Goal: Task Accomplishment & Management: Manage account settings

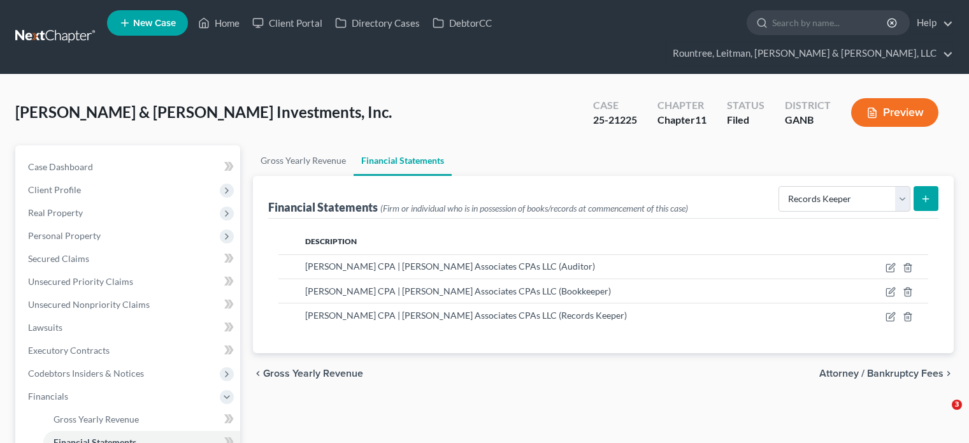
select select "records_keeper"
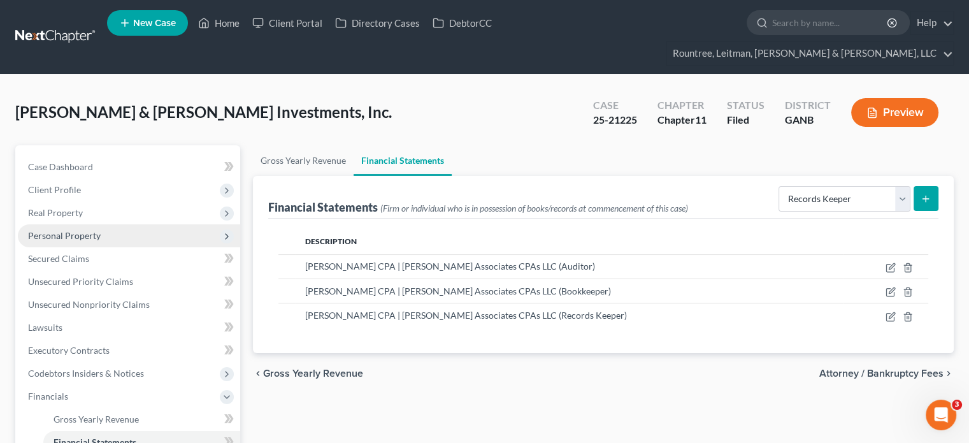
click at [62, 230] on span "Personal Property" at bounding box center [64, 235] width 73 height 11
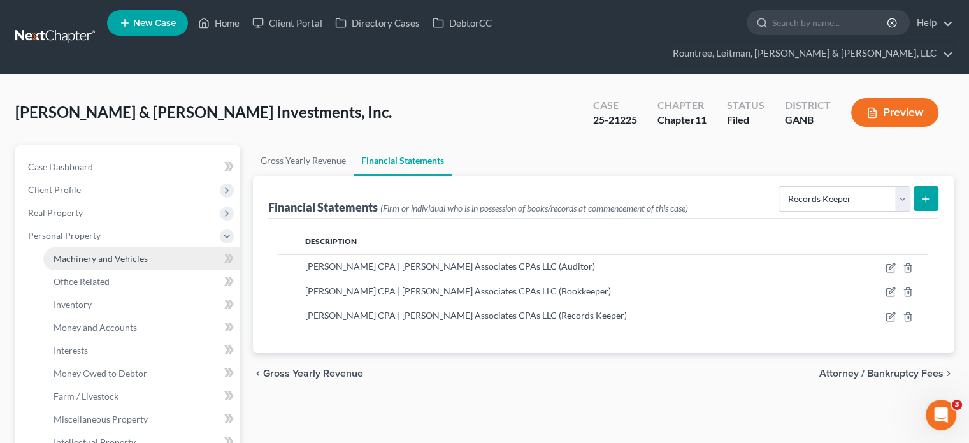
click at [90, 253] on span "Machinery and Vehicles" at bounding box center [101, 258] width 94 height 11
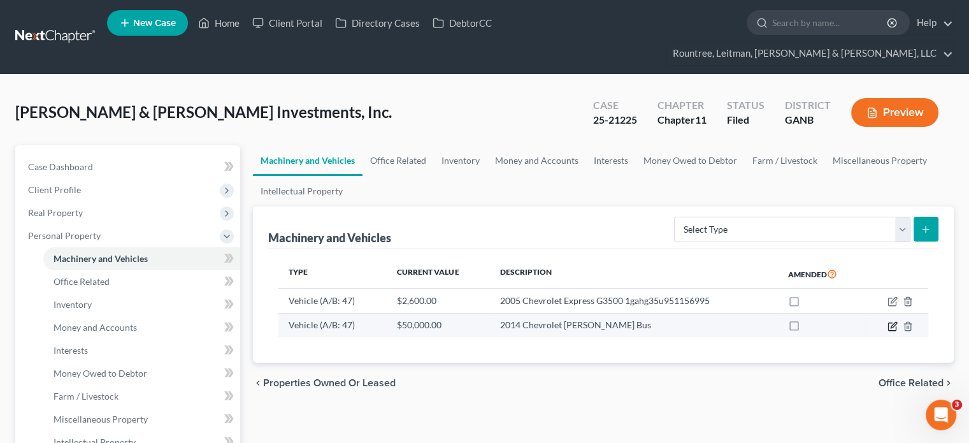
click at [889, 322] on icon "button" at bounding box center [892, 326] width 8 height 8
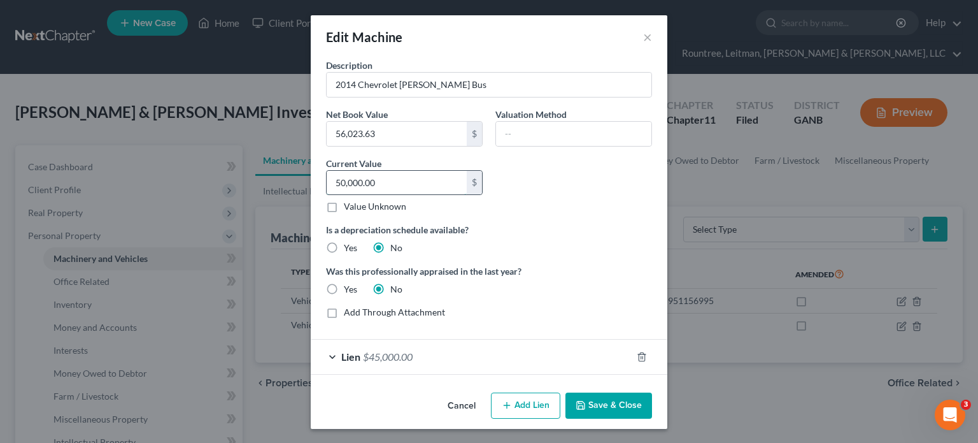
click at [392, 176] on input "50,000.00" at bounding box center [397, 183] width 140 height 24
type input "52,000"
click at [615, 410] on button "Save & Close" at bounding box center [609, 405] width 87 height 27
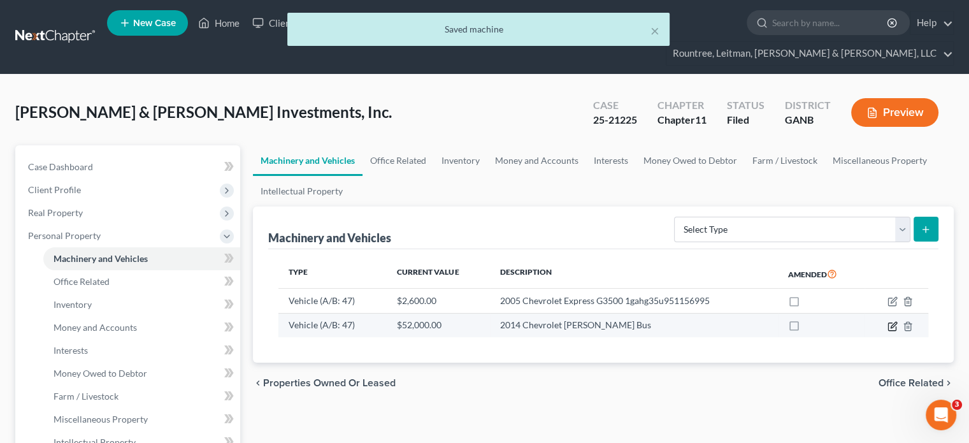
click at [892, 322] on icon "button" at bounding box center [893, 325] width 6 height 6
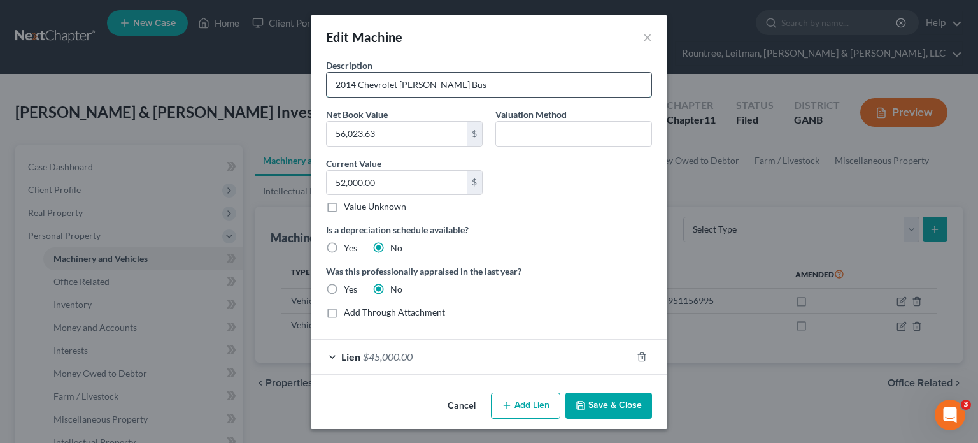
click at [352, 85] on input "2014 Chevrolet [PERSON_NAME] Bus" at bounding box center [489, 85] width 325 height 24
click at [491, 81] on input "2013 Chevrolet [PERSON_NAME] Bus" at bounding box center [489, 85] width 325 height 24
drag, startPoint x: 393, startPoint y: 82, endPoint x: 611, endPoint y: 78, distance: 218.5
click at [611, 78] on input "2013 Chevrolet [PERSON_NAME] Bus" at bounding box center [489, 85] width 325 height 24
type input "2013 Chevrolet Express G4500"
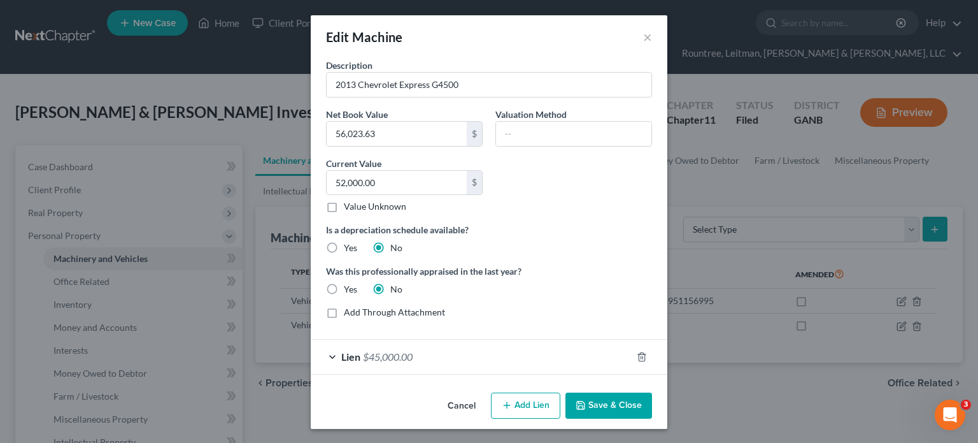
click at [608, 240] on div "Is a depreciation schedule available? Yes No" at bounding box center [489, 238] width 339 height 31
click at [598, 399] on button "Save & Close" at bounding box center [609, 405] width 87 height 27
